Goal: Task Accomplishment & Management: Manage account settings

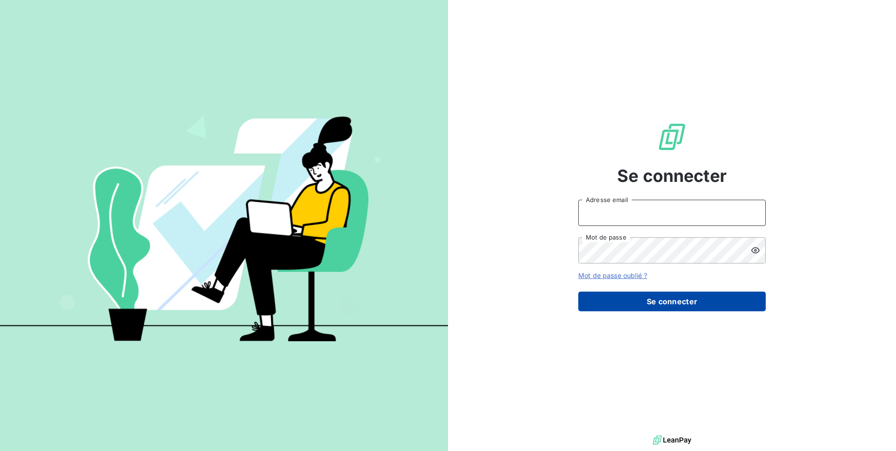
type input "[EMAIL_ADDRESS][PERSON_NAME][DOMAIN_NAME]"
click at [644, 300] on button "Se connecter" at bounding box center [671, 301] width 187 height 20
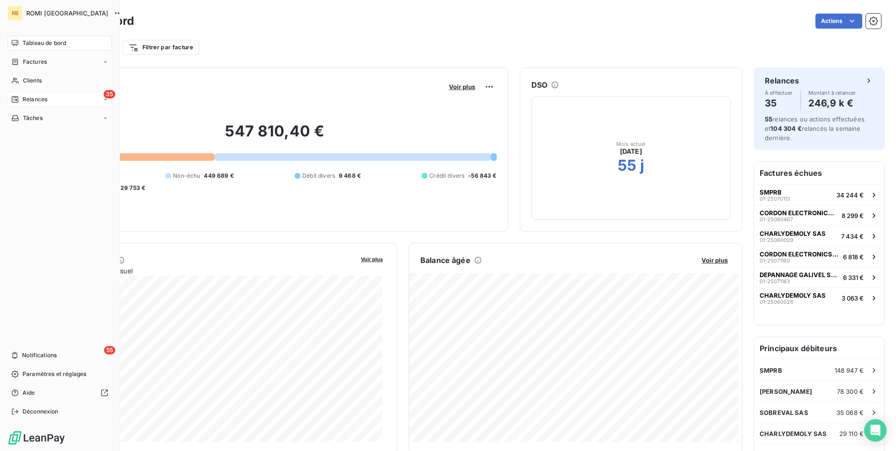
click at [33, 100] on span "Relances" at bounding box center [34, 99] width 25 height 8
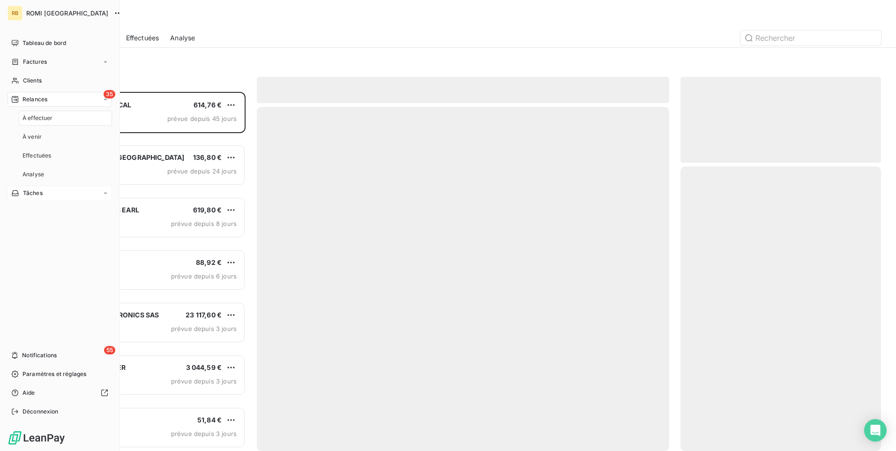
scroll to position [352, 194]
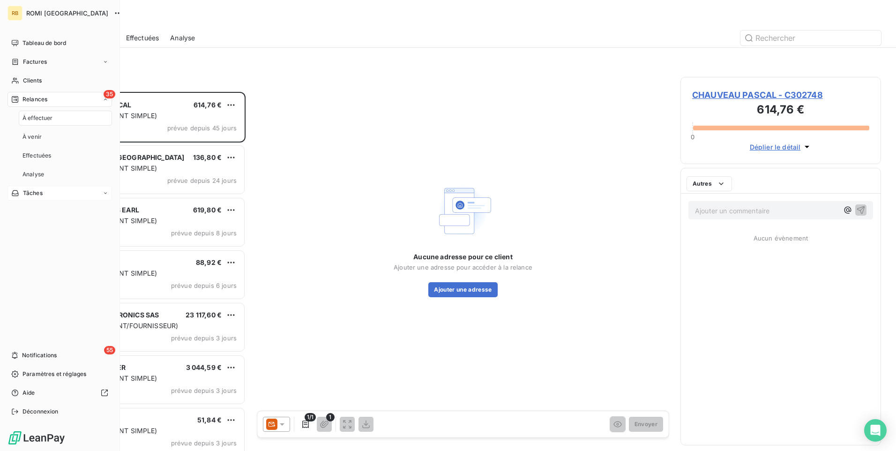
click at [35, 191] on span "Tâches" at bounding box center [33, 193] width 20 height 8
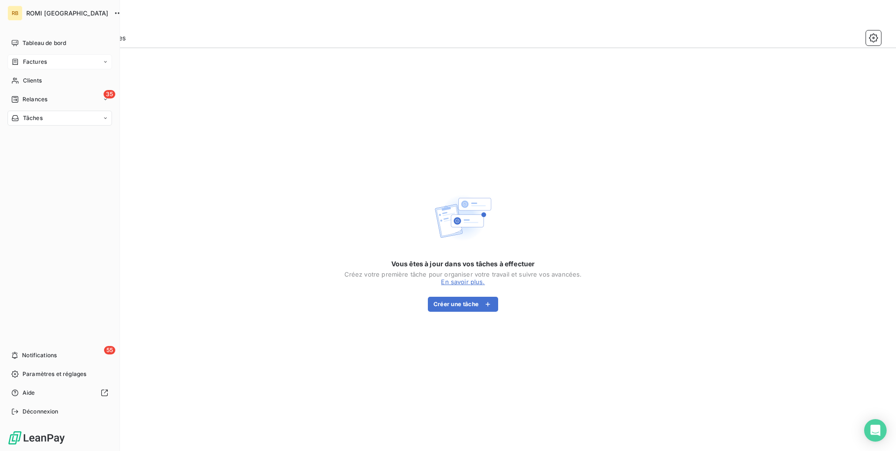
click at [33, 60] on span "Factures" at bounding box center [35, 62] width 24 height 8
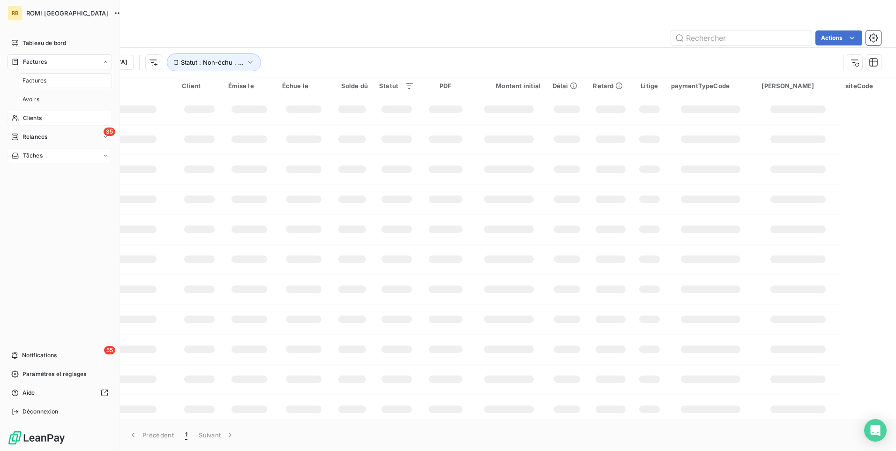
click at [29, 114] on span "Clients" at bounding box center [32, 118] width 19 height 8
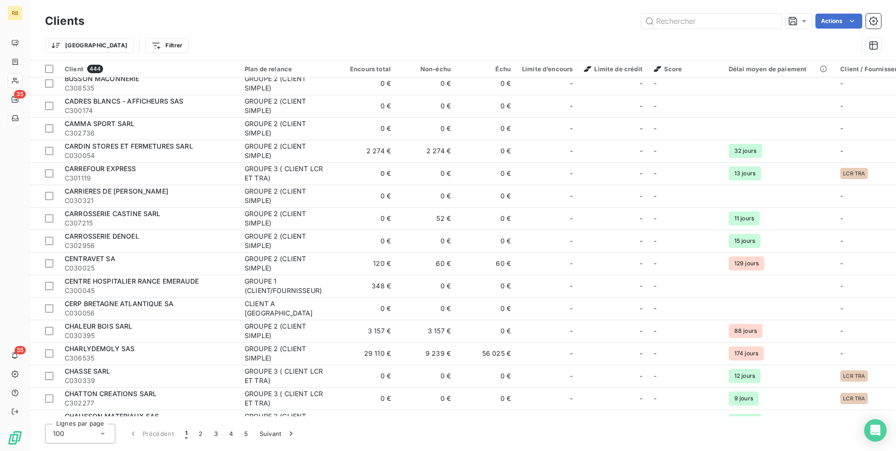
scroll to position [1915, 0]
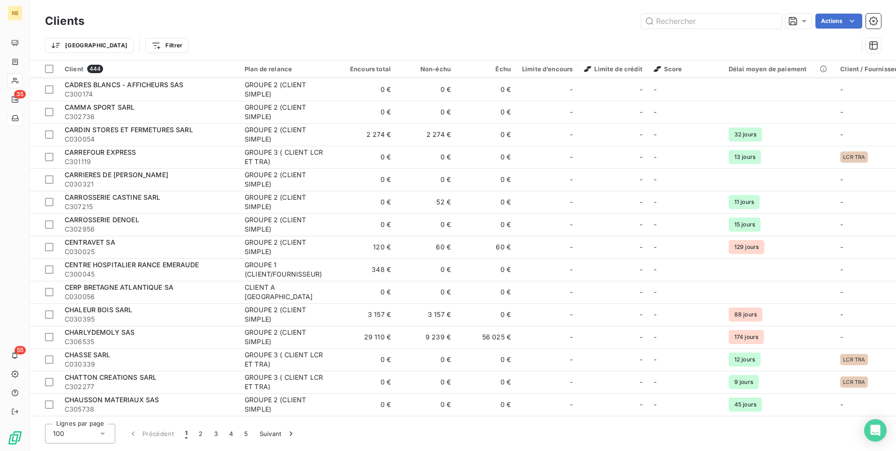
click at [105, 433] on icon at bounding box center [102, 433] width 9 height 9
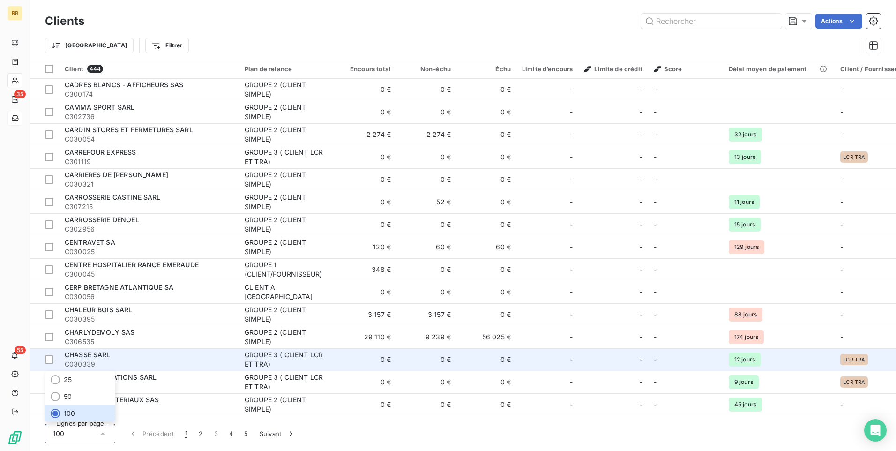
click at [133, 351] on div "CHASSE SARL" at bounding box center [149, 354] width 169 height 9
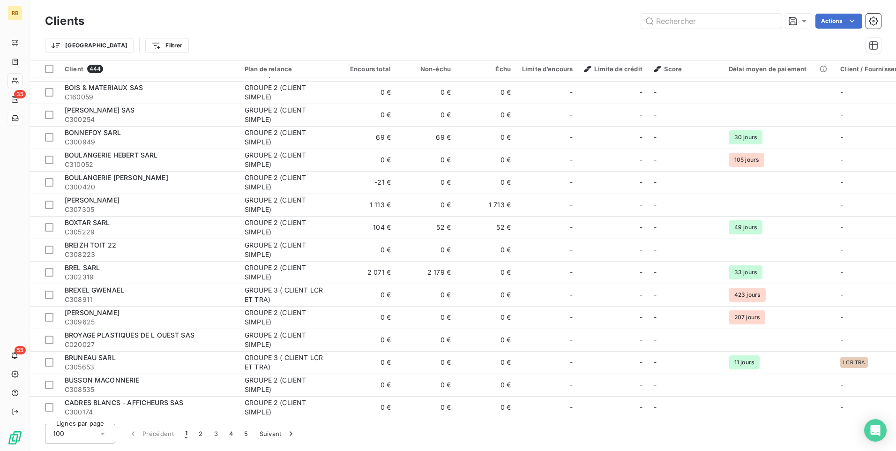
scroll to position [1915, 0]
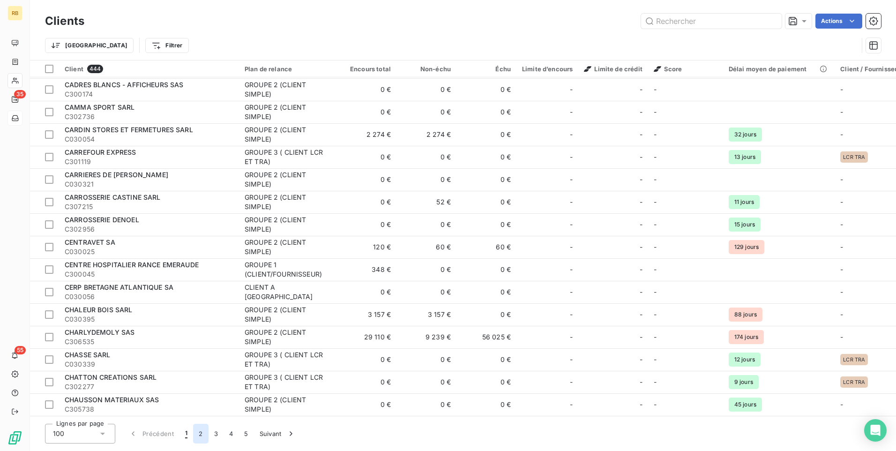
click at [201, 431] on button "2" at bounding box center [200, 434] width 15 height 20
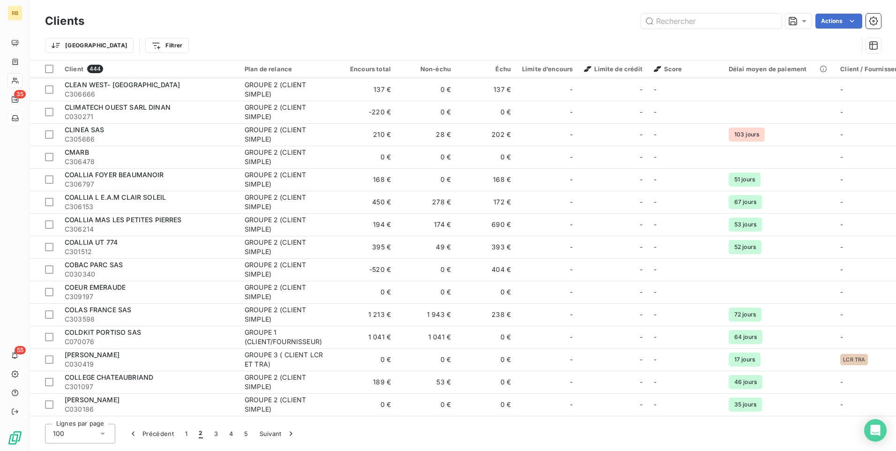
scroll to position [0, 0]
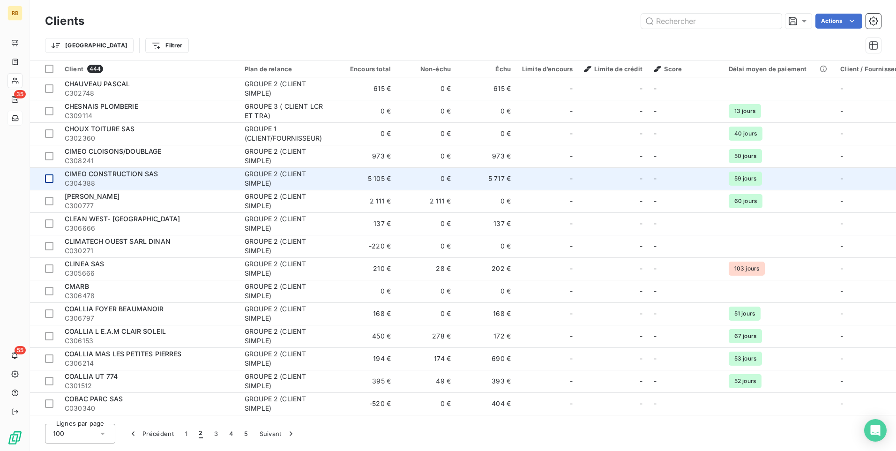
click at [51, 178] on div at bounding box center [49, 178] width 8 height 8
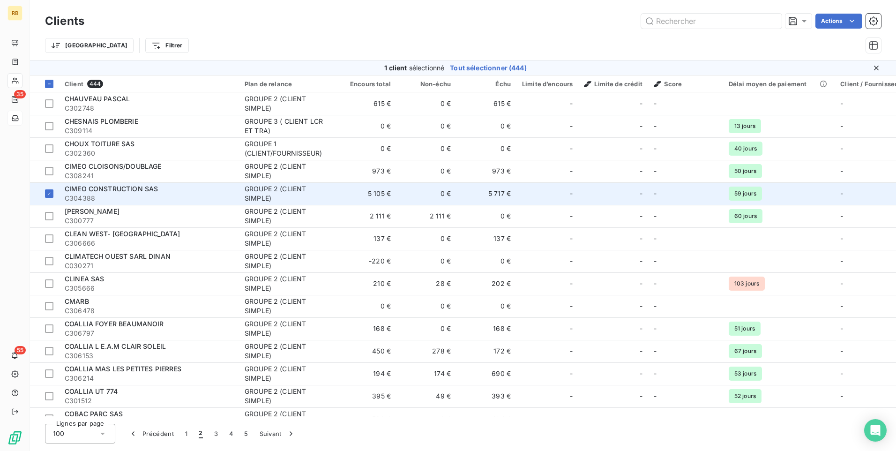
click at [741, 190] on span "59 jours" at bounding box center [745, 193] width 33 height 14
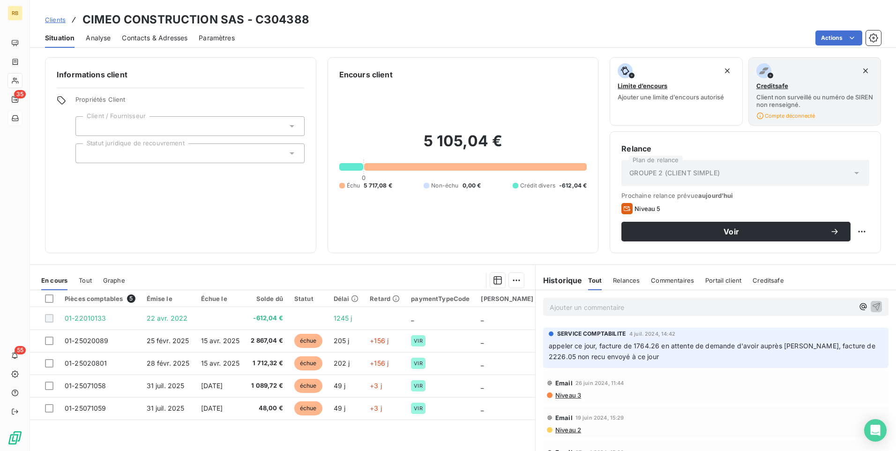
scroll to position [1402, 0]
click at [669, 280] on span "Commentaires" at bounding box center [672, 279] width 43 height 7
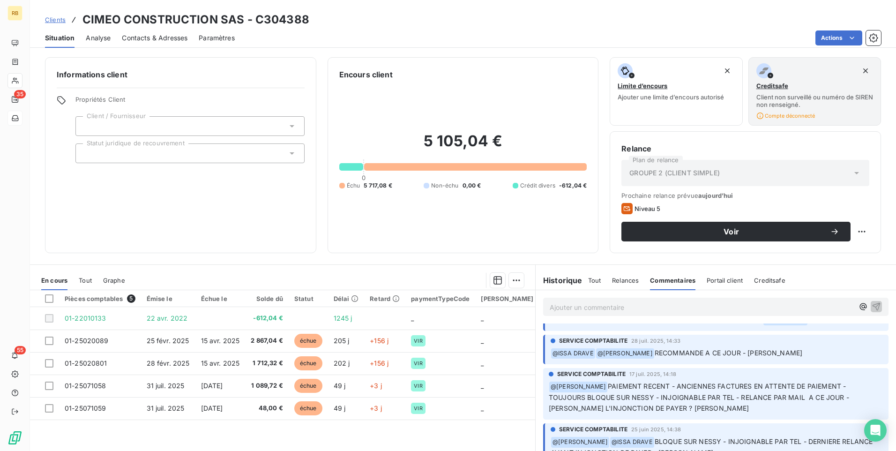
scroll to position [0, 0]
